Goal: Task Accomplishment & Management: Manage account settings

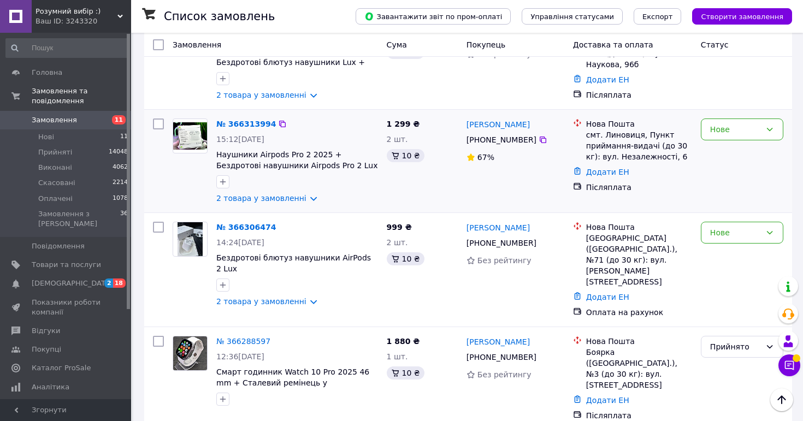
scroll to position [39, 0]
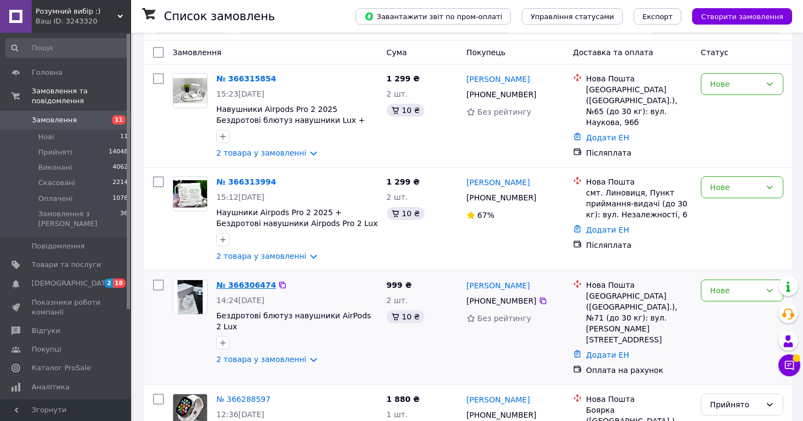
click at [256, 287] on link "№ 366306474" at bounding box center [246, 285] width 60 height 9
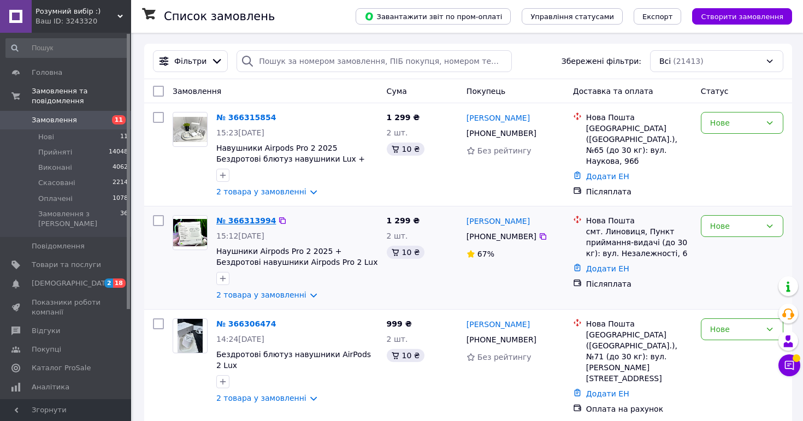
click at [251, 218] on link "№ 366313994" at bounding box center [246, 220] width 60 height 9
click at [246, 114] on link "№ 366315854" at bounding box center [246, 117] width 60 height 9
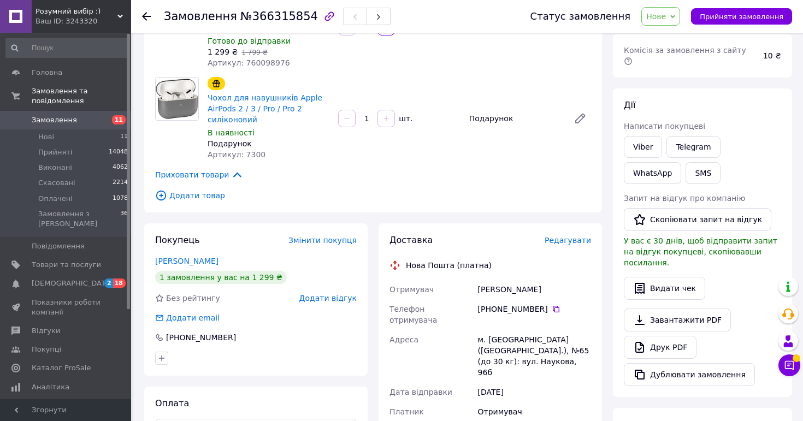
scroll to position [177, 0]
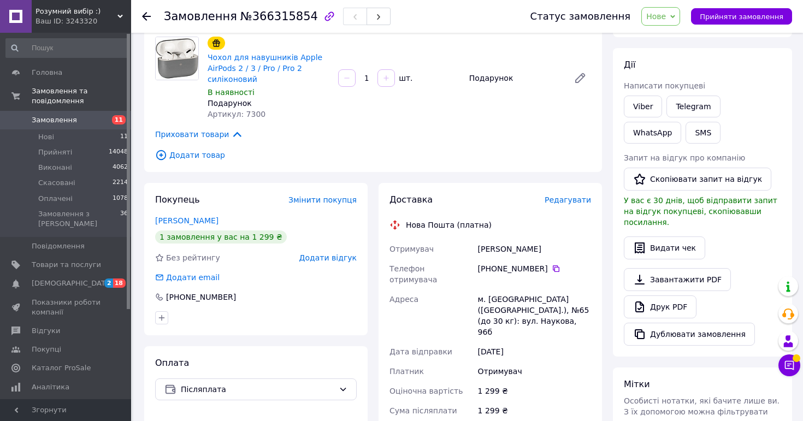
click at [527, 248] on div "Винярський Назар" at bounding box center [534, 249] width 117 height 20
copy div "Винярський Назар"
click at [553, 269] on icon at bounding box center [555, 268] width 9 height 9
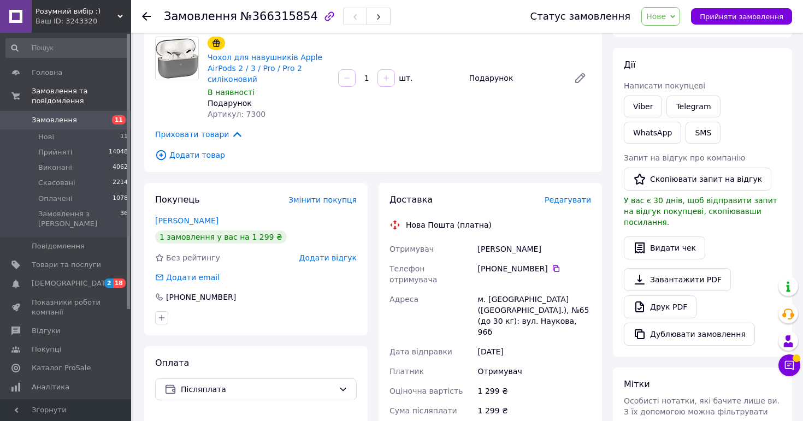
click at [507, 289] on div "м. Львів (Львівська обл.), №65 (до 30 кг): вул. Наукова, 96б" at bounding box center [534, 315] width 117 height 52
copy div "м. Львів (Львівська обл.), №65 (до 30 кг): вул. Наукова, 96б"
click at [549, 243] on div "Винярський Назар" at bounding box center [534, 249] width 117 height 20
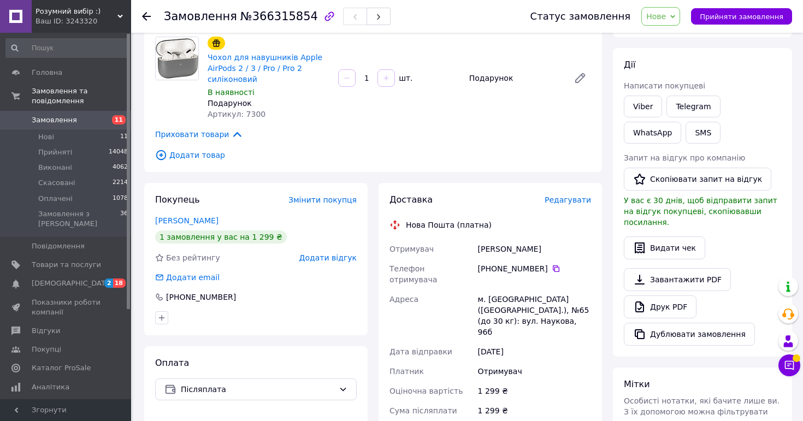
click at [666, 14] on span "Нове" at bounding box center [656, 16] width 20 height 9
click at [672, 39] on li "Прийнято" at bounding box center [667, 38] width 50 height 16
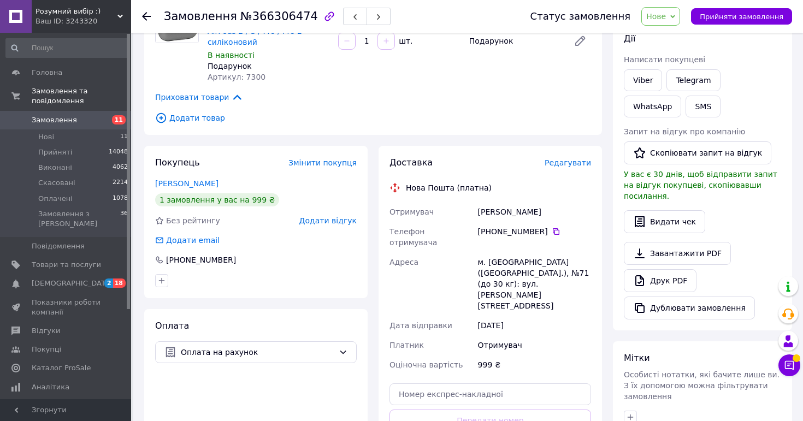
scroll to position [251, 0]
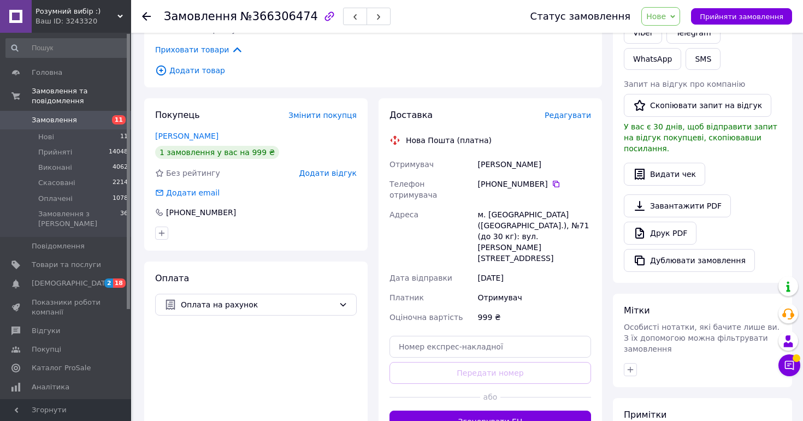
click at [516, 168] on div "[PERSON_NAME]" at bounding box center [534, 165] width 117 height 20
copy div "[PERSON_NAME]"
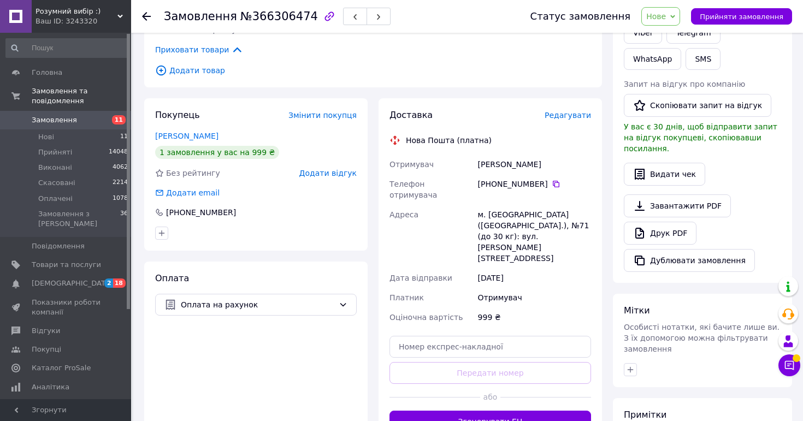
click at [561, 182] on div "[PHONE_NUMBER]" at bounding box center [534, 184] width 113 height 11
click at [559, 182] on icon at bounding box center [555, 184] width 9 height 9
click at [509, 205] on div "м. [GEOGRAPHIC_DATA] ([GEOGRAPHIC_DATA].), №71 (до 30 кг): вул. [PERSON_NAME][S…" at bounding box center [534, 236] width 117 height 63
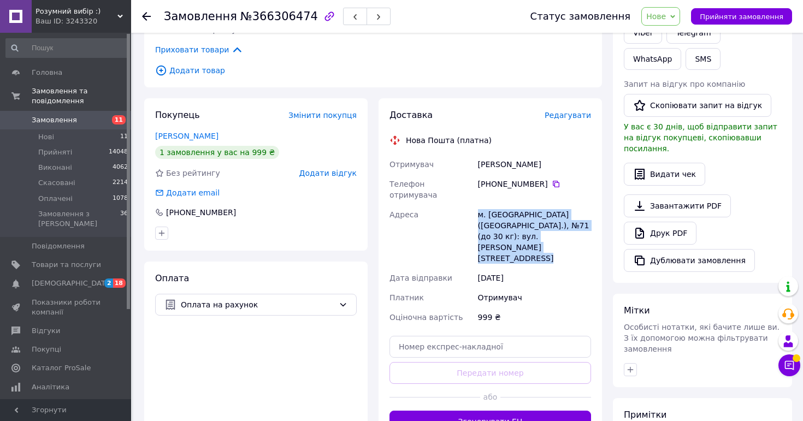
copy div "м. [GEOGRAPHIC_DATA] ([GEOGRAPHIC_DATA].), №71 (до 30 кг): вул. [PERSON_NAME][S…"
click at [666, 16] on span "Нове" at bounding box center [656, 16] width 20 height 9
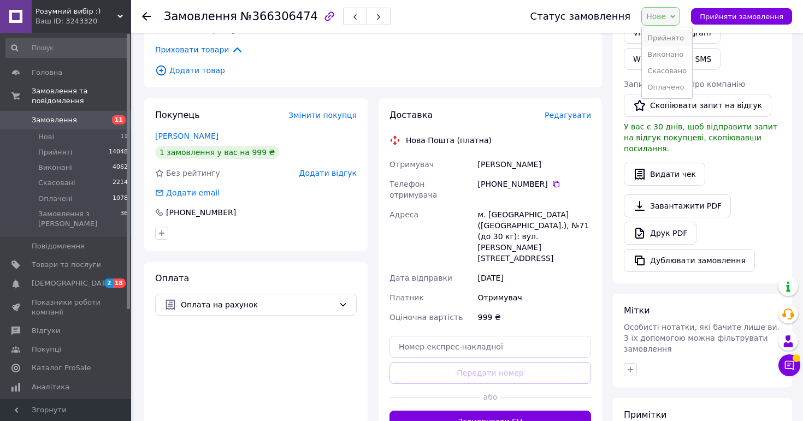
click at [666, 34] on li "Прийнято" at bounding box center [667, 38] width 50 height 16
click at [88, 121] on span "Замовлення" at bounding box center [66, 120] width 69 height 10
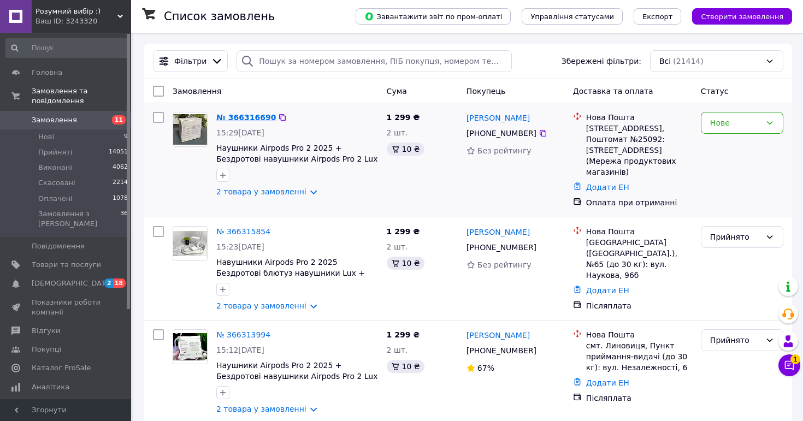
click at [252, 115] on link "№ 366316690" at bounding box center [246, 117] width 60 height 9
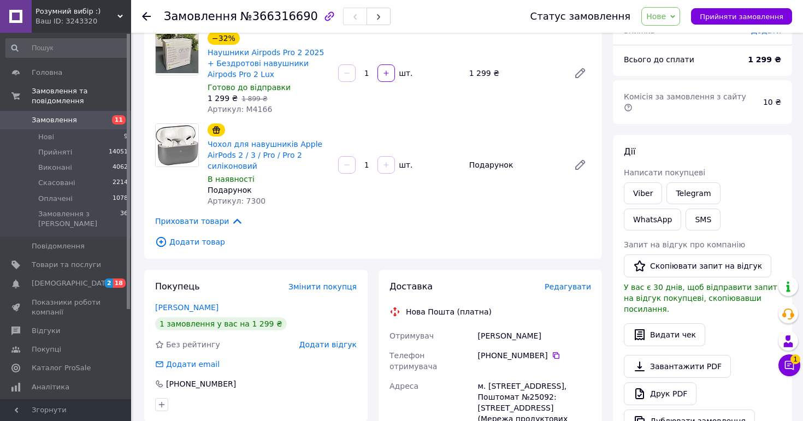
scroll to position [184, 0]
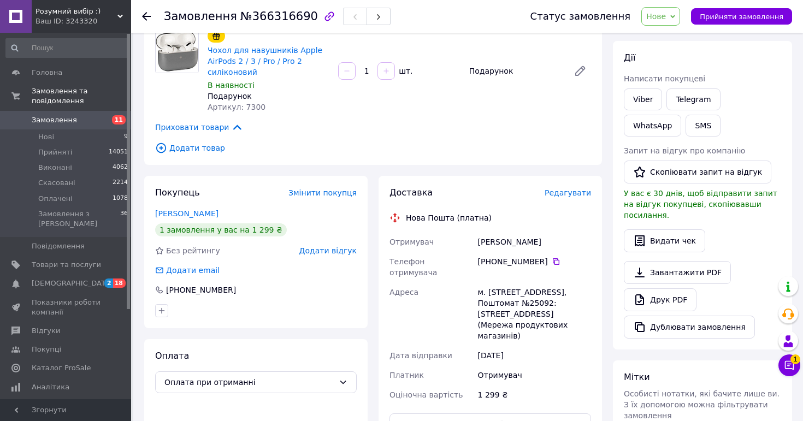
click at [520, 235] on div "[PERSON_NAME]" at bounding box center [534, 242] width 117 height 20
copy div "[PERSON_NAME]"
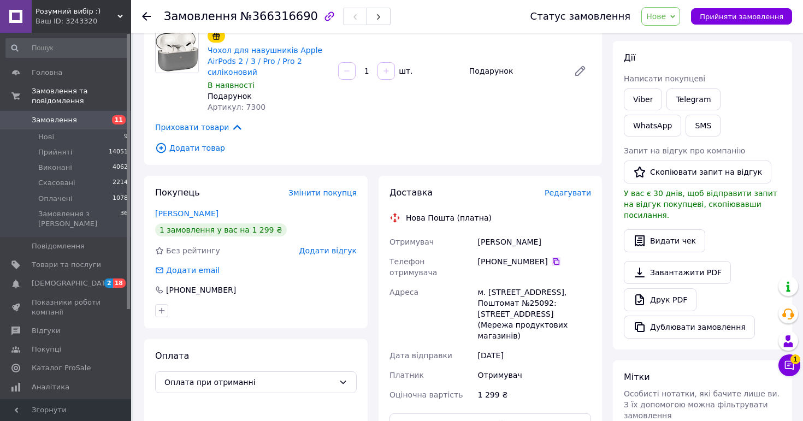
click at [555, 262] on icon at bounding box center [555, 261] width 9 height 9
click at [497, 282] on div "м. [STREET_ADDRESS], Поштомат №25092: [STREET_ADDRESS] (Мережа продуктових мага…" at bounding box center [534, 313] width 117 height 63
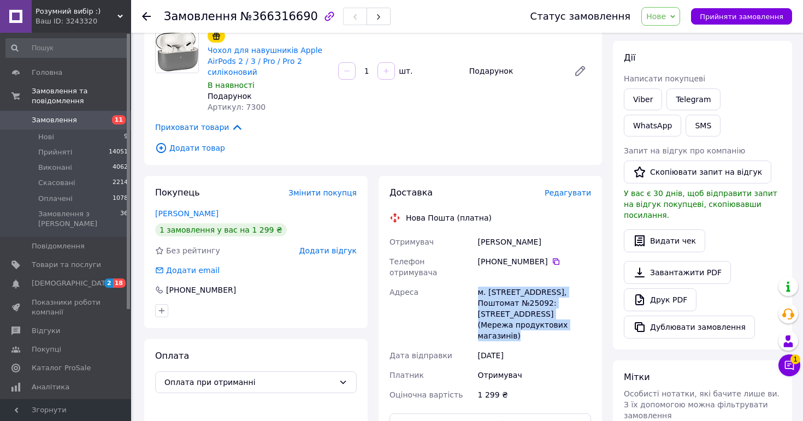
copy div "м. [STREET_ADDRESS], Поштомат №25092: [STREET_ADDRESS] (Мережа продуктових мага…"
click at [661, 14] on span "Нове" at bounding box center [656, 16] width 20 height 9
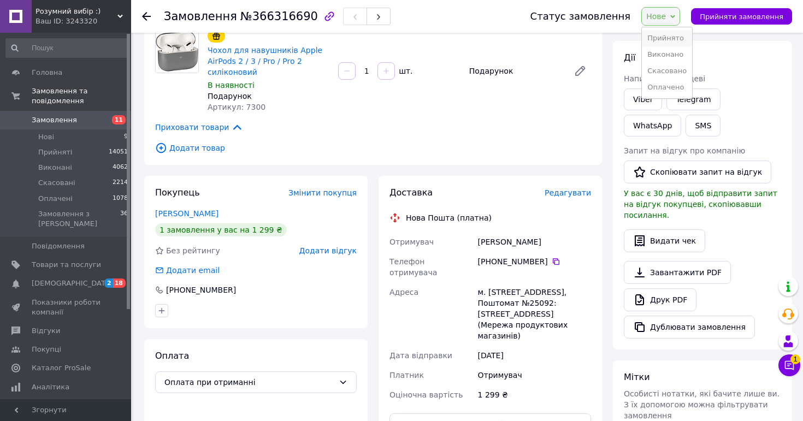
click at [664, 38] on li "Прийнято" at bounding box center [667, 38] width 50 height 16
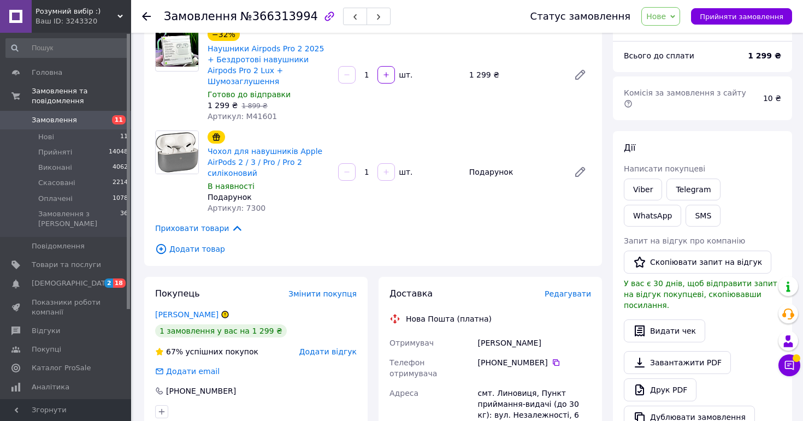
scroll to position [99, 0]
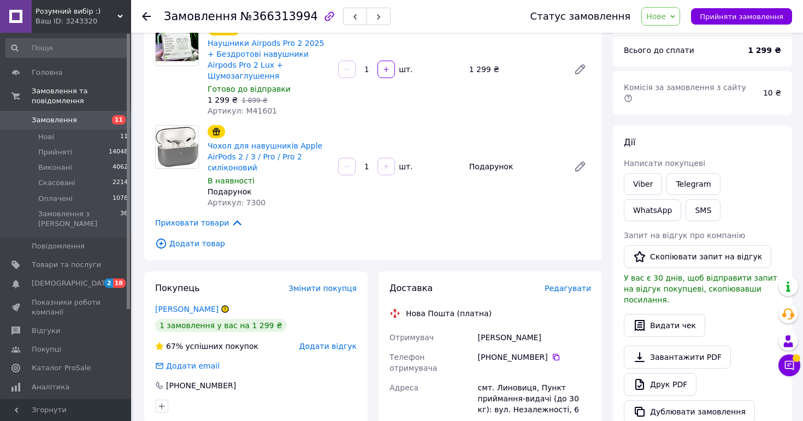
click at [526, 328] on div "Тандура Ярослав" at bounding box center [534, 338] width 117 height 20
copy div "Тандура Ярослав"
click at [555, 353] on icon at bounding box center [555, 357] width 9 height 9
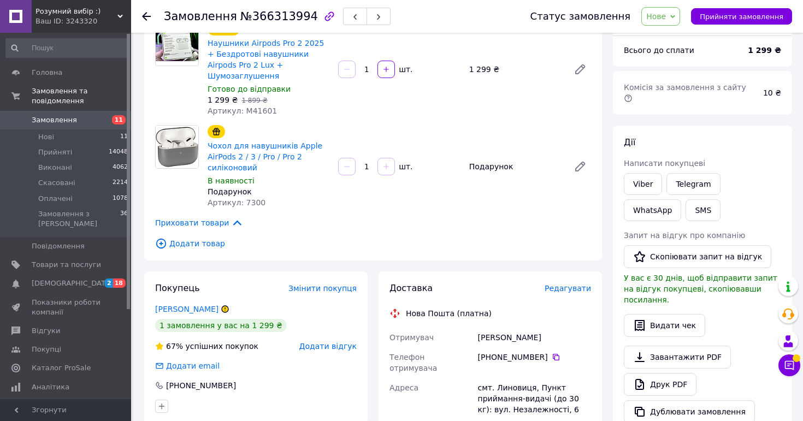
click at [526, 378] on div "смт. Линовиця, Пункт приймання-видачі (до 30 кг): вул. Незалежності, 6" at bounding box center [534, 398] width 117 height 41
copy div "смт. Линовиця, Пункт приймання-видачі (до 30 кг): вул. Незалежності, 6"
click at [666, 16] on span "Нове" at bounding box center [656, 16] width 20 height 9
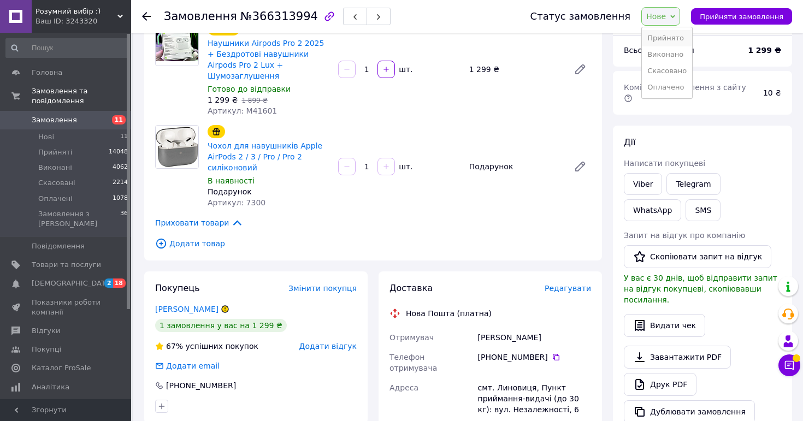
click at [668, 35] on li "Прийнято" at bounding box center [667, 38] width 50 height 16
